Goal: Navigation & Orientation: Understand site structure

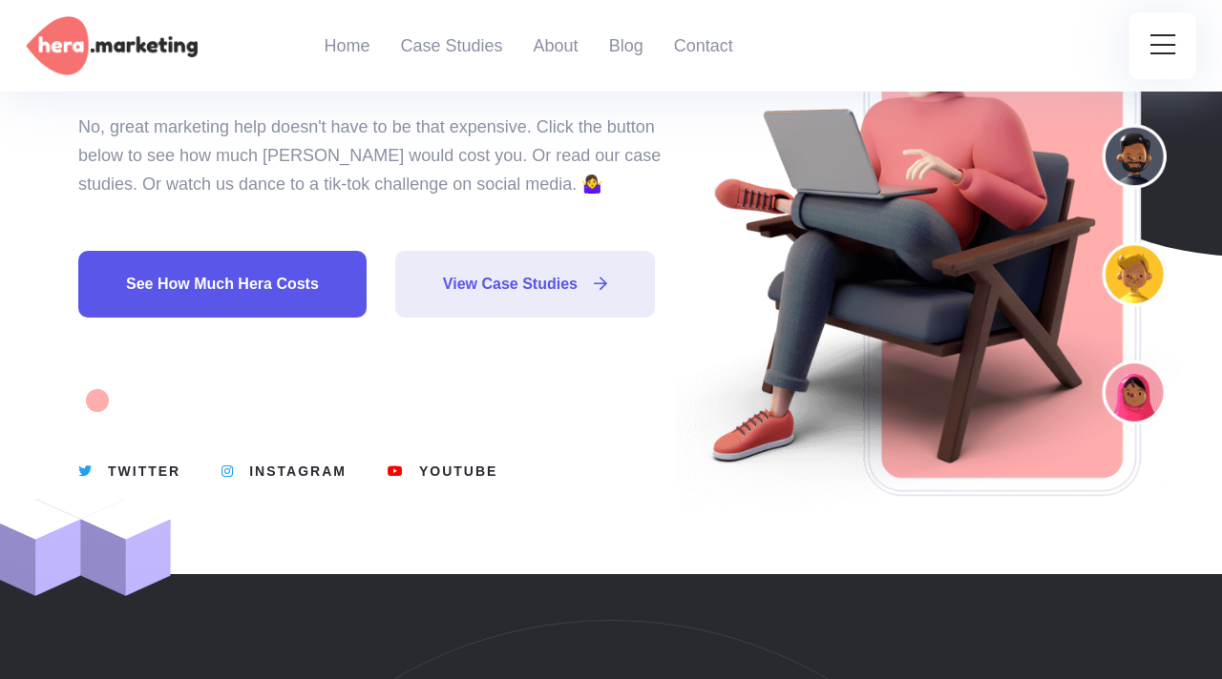
scroll to position [303, 0]
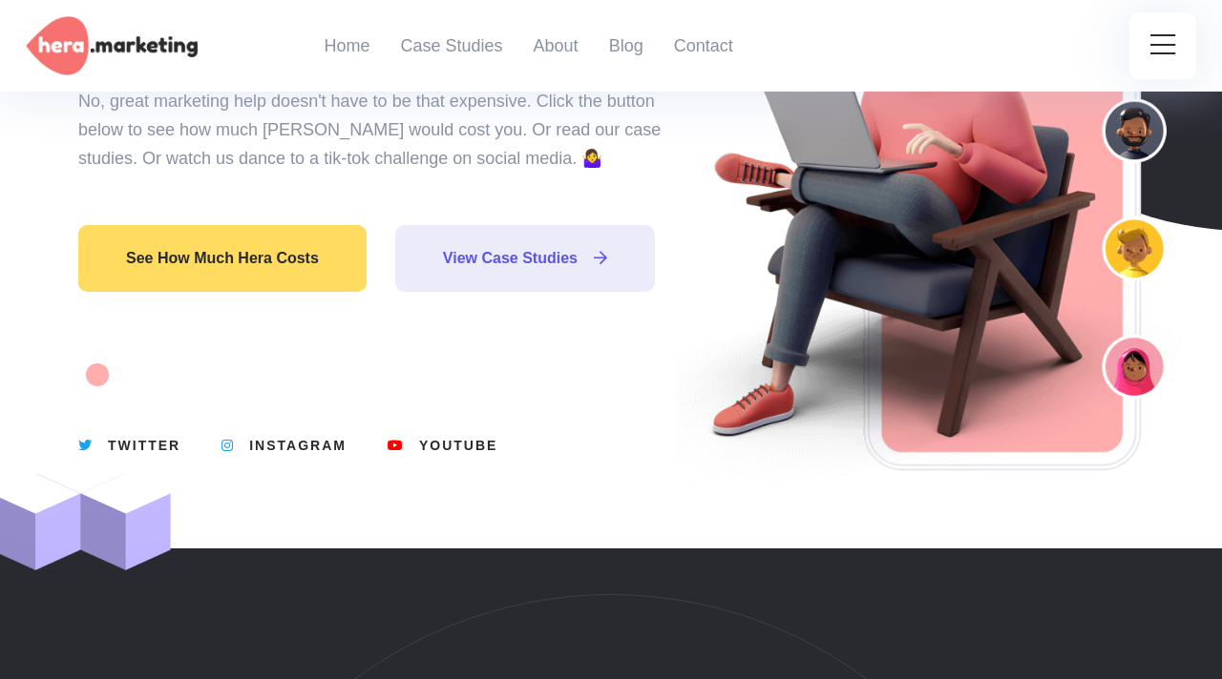
click at [234, 275] on link "See how much Hera costs" at bounding box center [222, 258] width 288 height 67
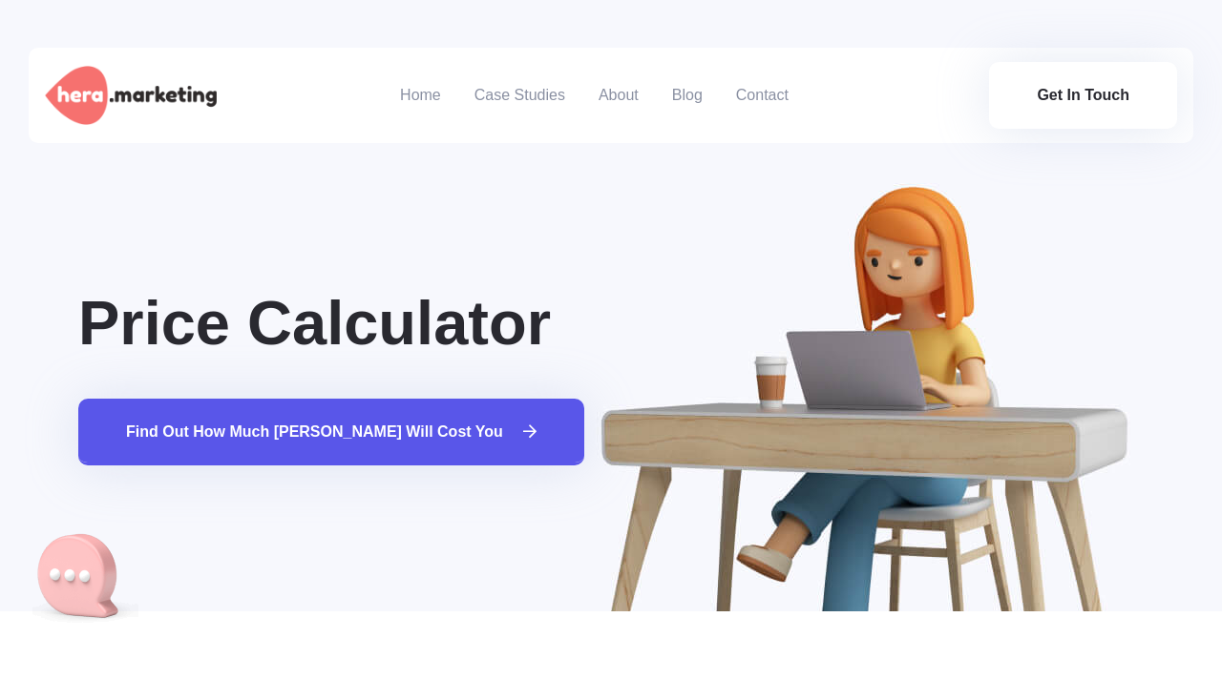
click at [383, 421] on link "Find out how much [PERSON_NAME] will cost you" at bounding box center [331, 432] width 506 height 67
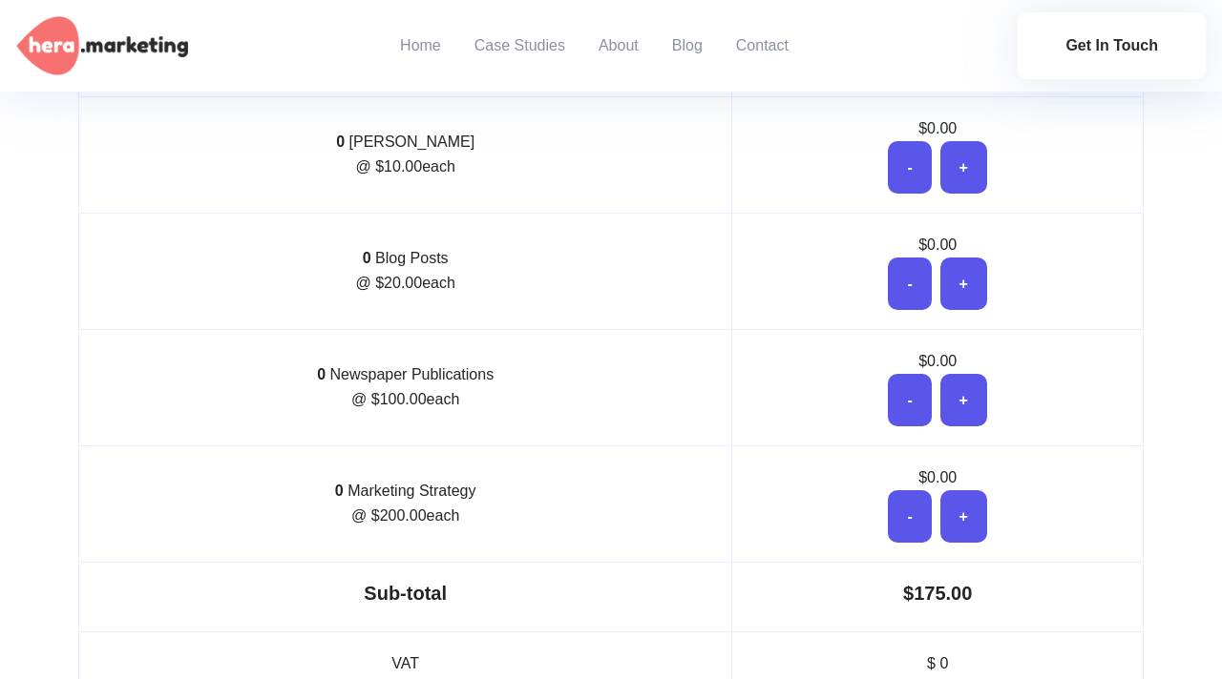
scroll to position [1171, 0]
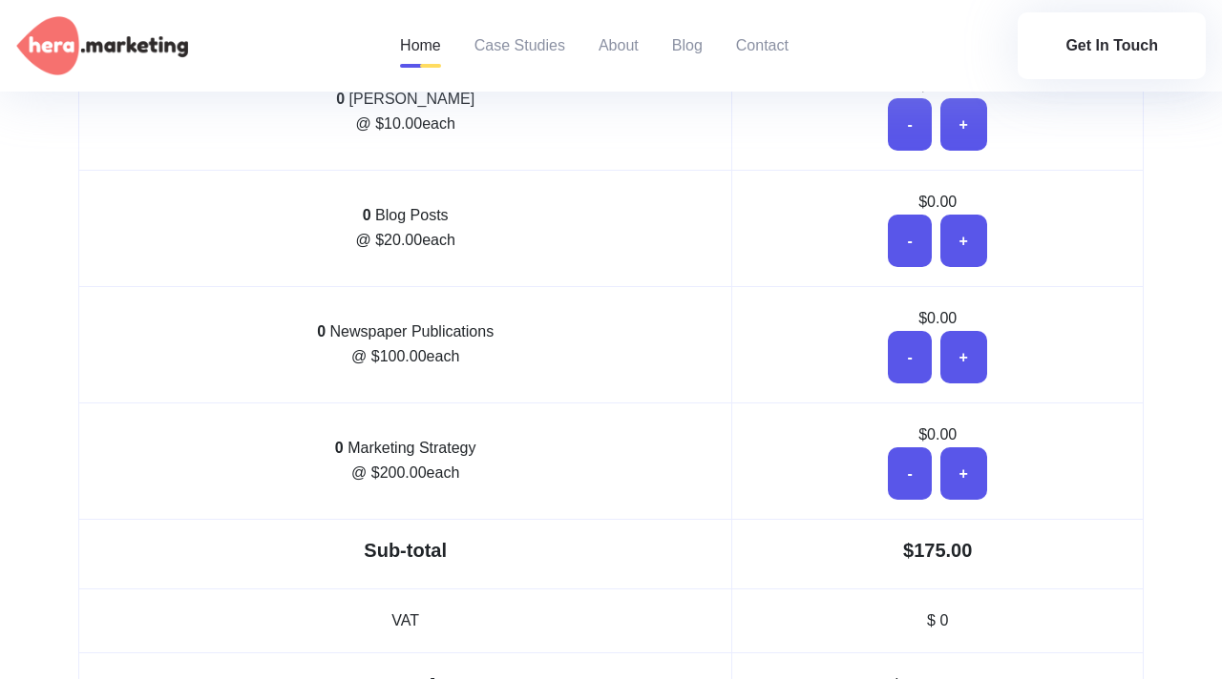
click at [428, 26] on link "Home" at bounding box center [420, 46] width 41 height 92
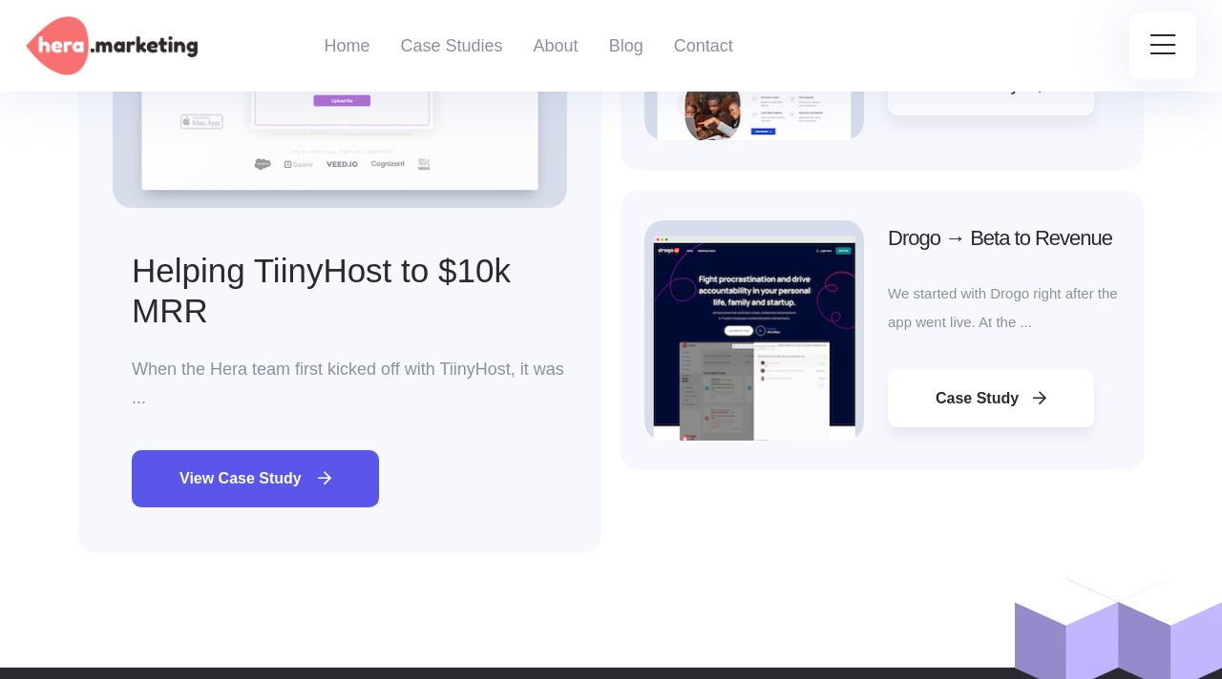
scroll to position [3615, 0]
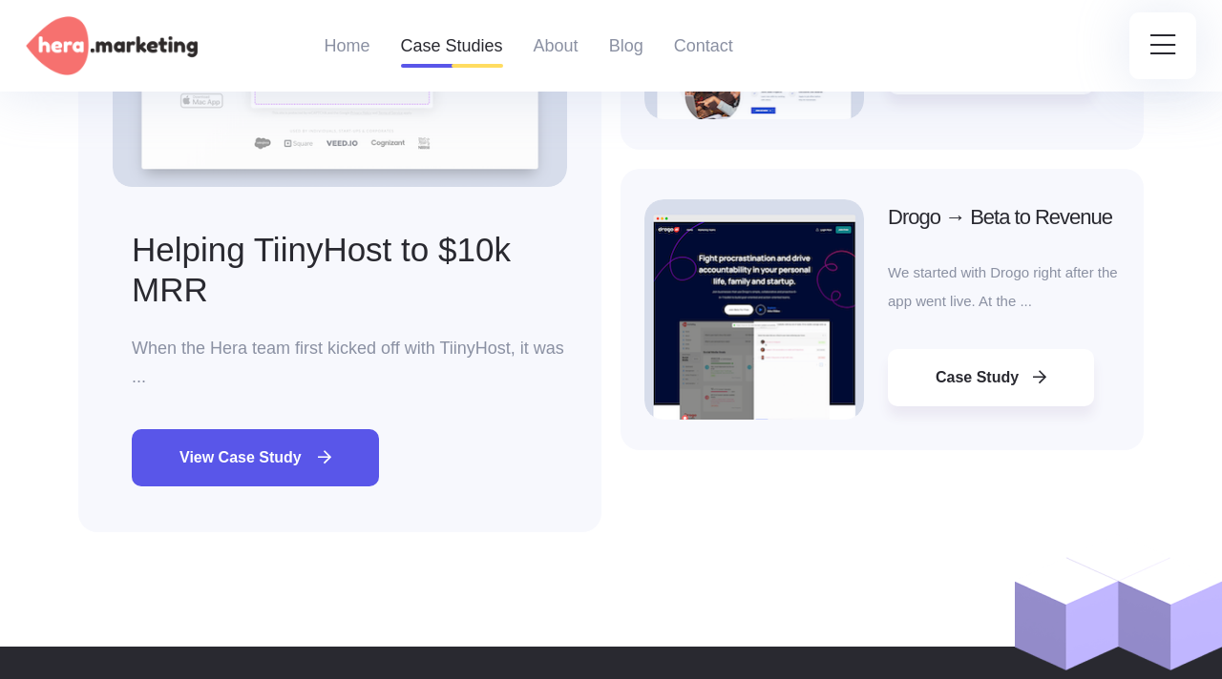
click at [478, 50] on link "Case Studies" at bounding box center [452, 46] width 102 height 92
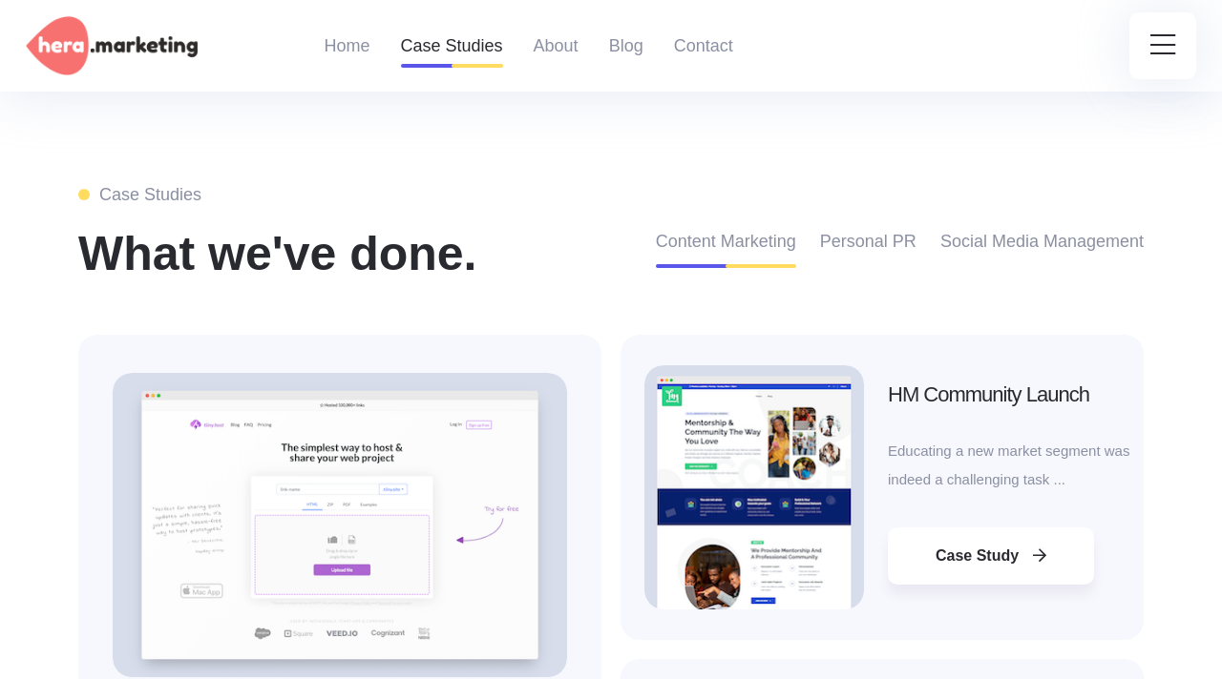
scroll to position [3081, 0]
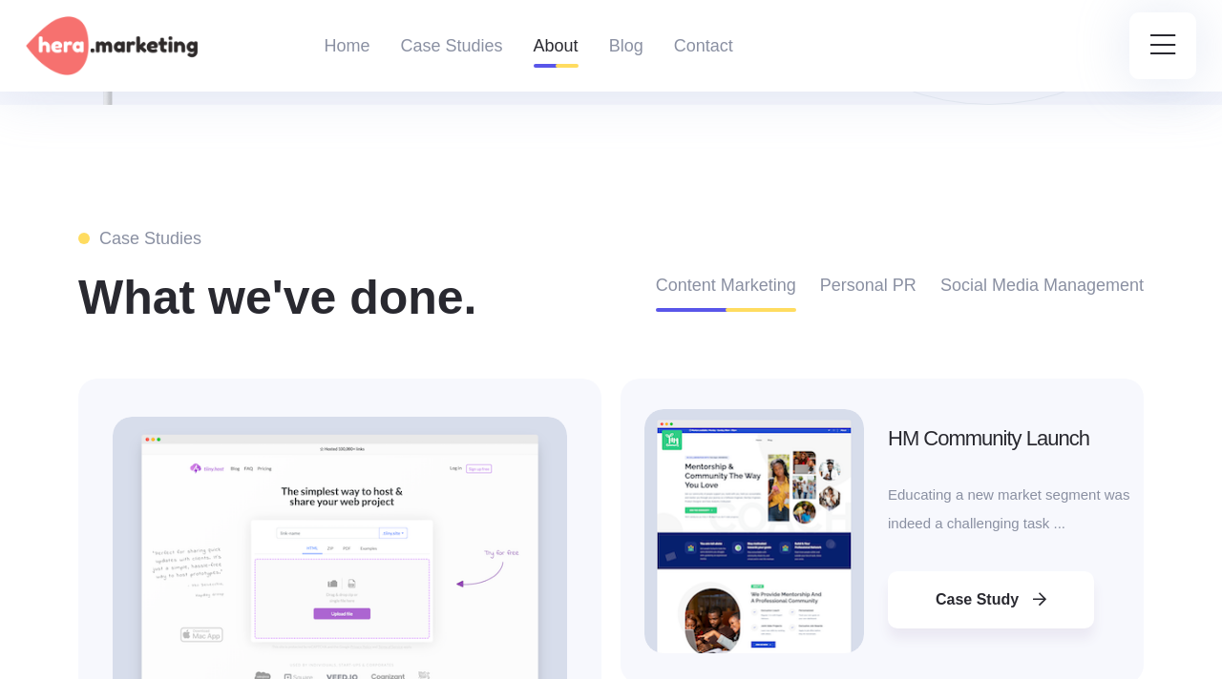
click at [541, 50] on link "About" at bounding box center [555, 46] width 45 height 92
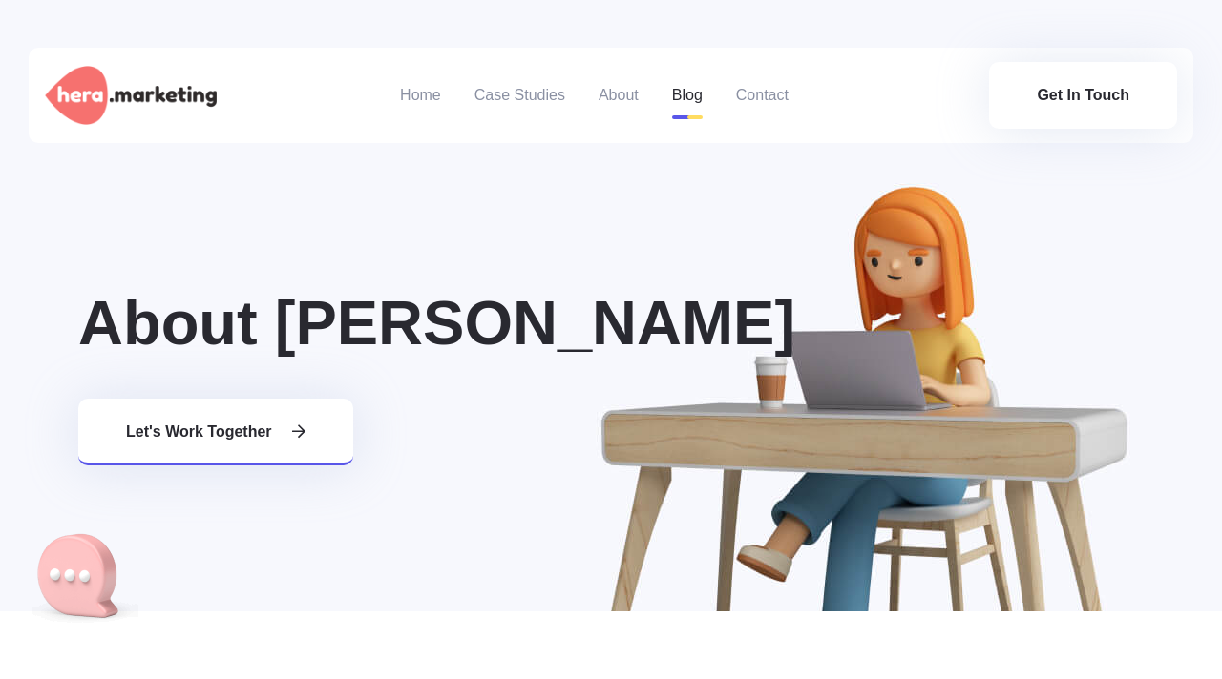
click at [701, 83] on link "Blog" at bounding box center [687, 95] width 31 height 95
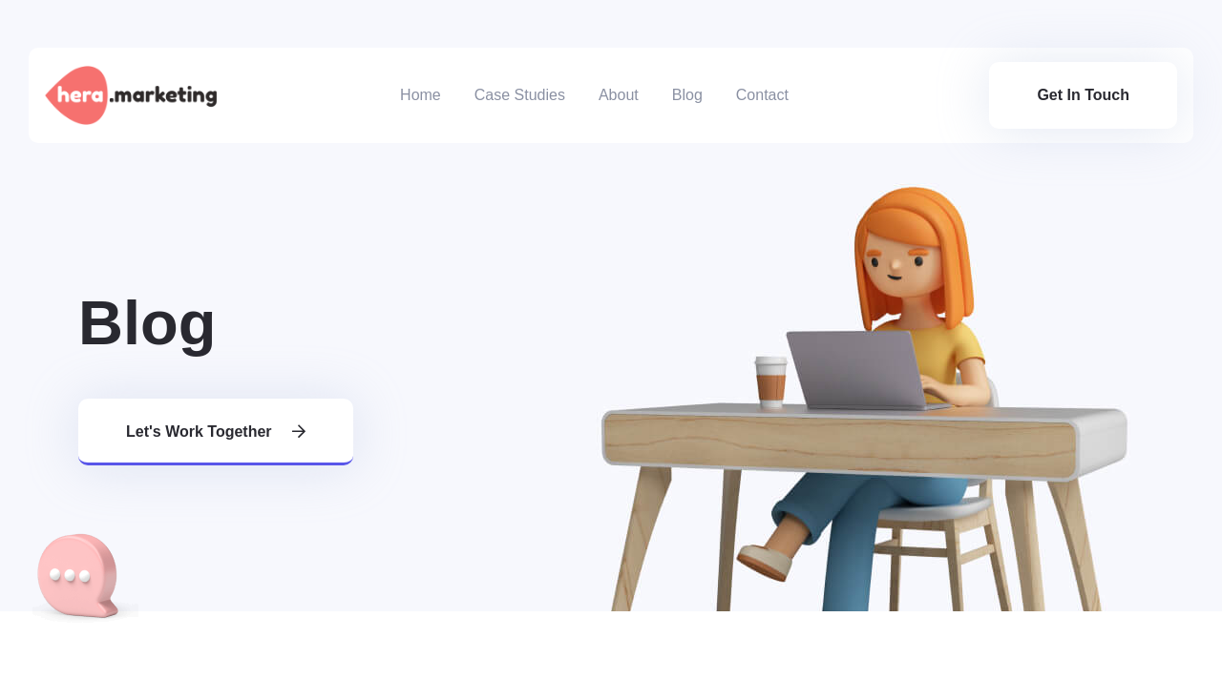
click at [727, 91] on ul "Home Case Studies About Blog Contact" at bounding box center [611, 95] width 554 height 95
click at [763, 91] on link "Contact" at bounding box center [762, 95] width 52 height 95
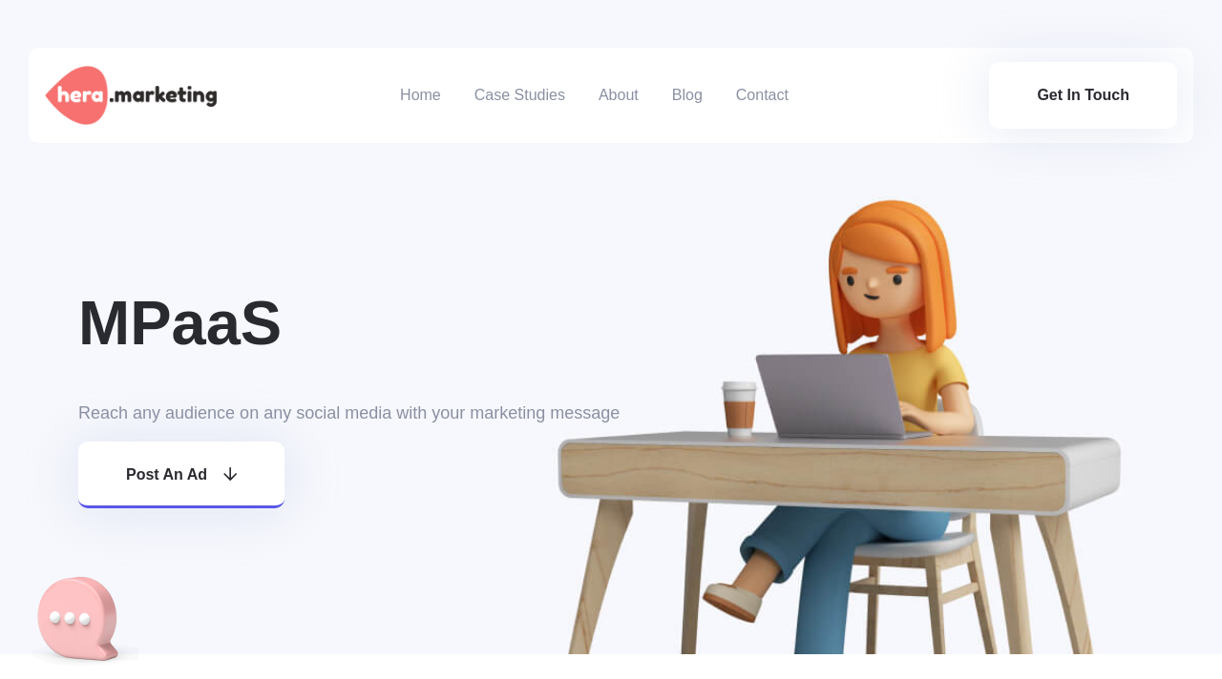
click at [816, 122] on ul "Home Case Studies About Blog Contact" at bounding box center [611, 95] width 554 height 95
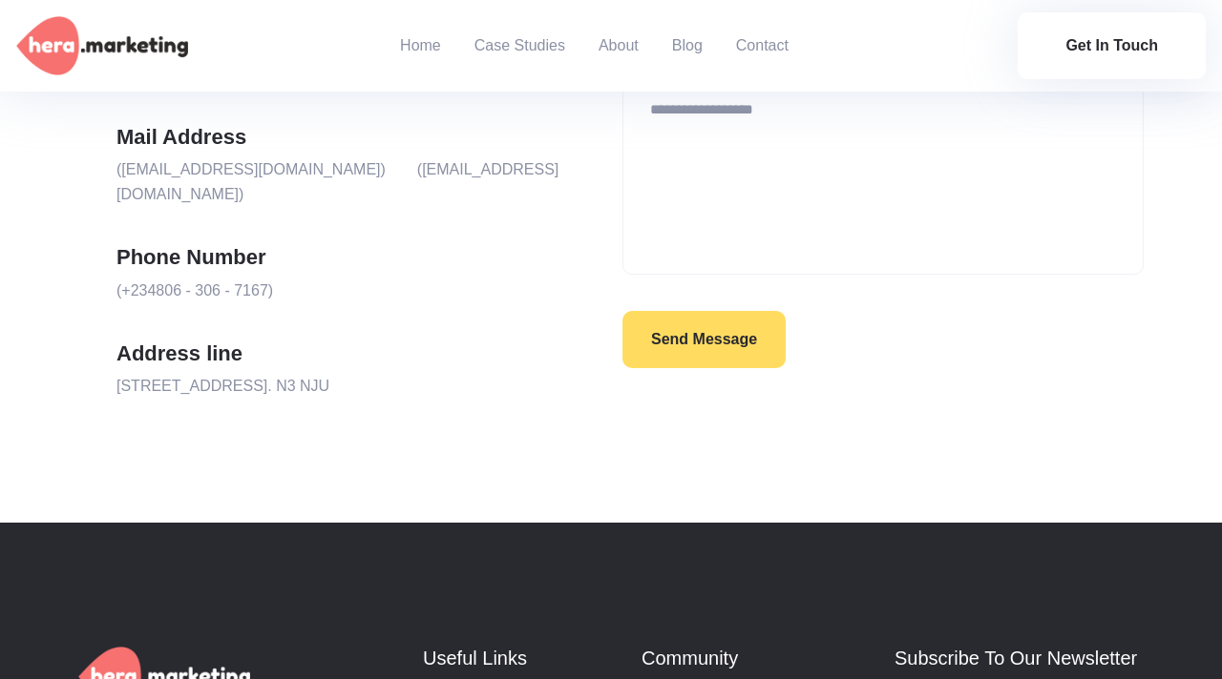
scroll to position [1016, 0]
